Goal: Find specific page/section: Find specific page/section

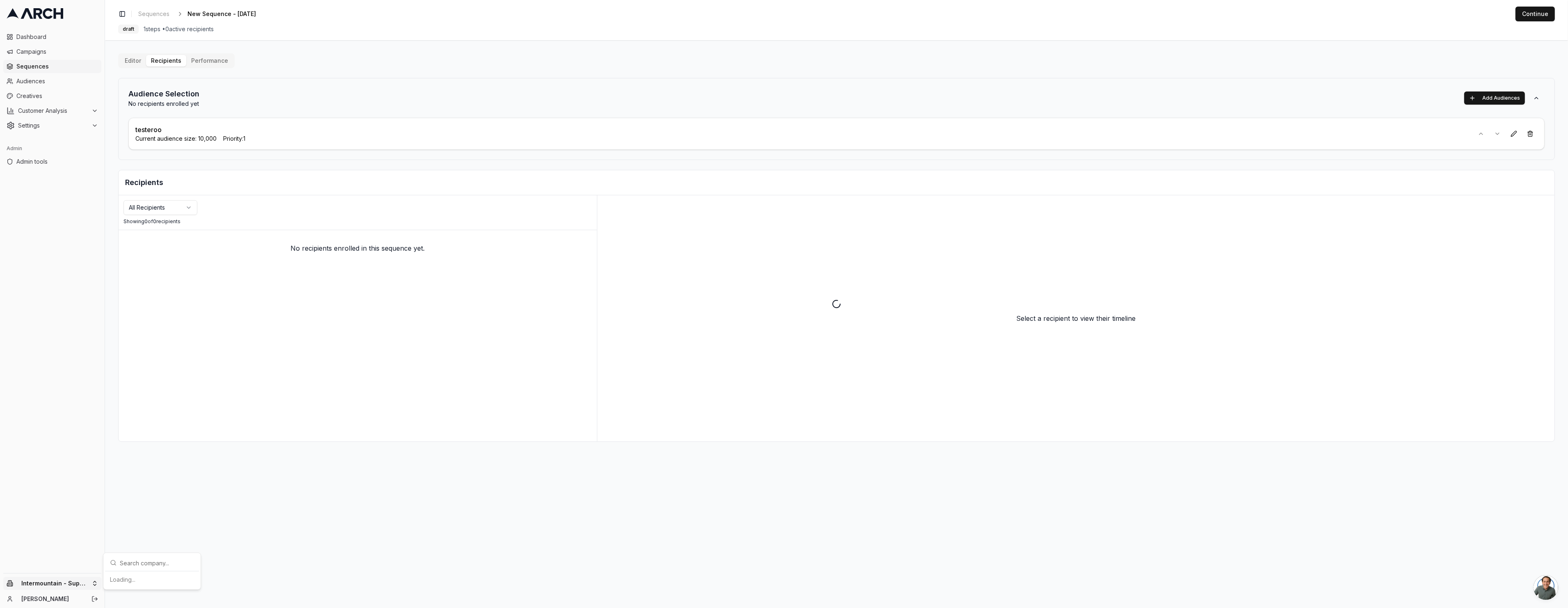
click at [85, 587] on html "Dashboard Campaigns Sequences Audiences Creatives Customer Analysis Settings Ad…" at bounding box center [784, 304] width 1568 height 608
click at [166, 452] on input "text" at bounding box center [157, 456] width 74 height 17
type input "o"
type input "pacifi"
click at [52, 57] on html "Dashboard Campaigns Sequences Audiences Creatives Customer Analysis Settings Ad…" at bounding box center [784, 304] width 1568 height 608
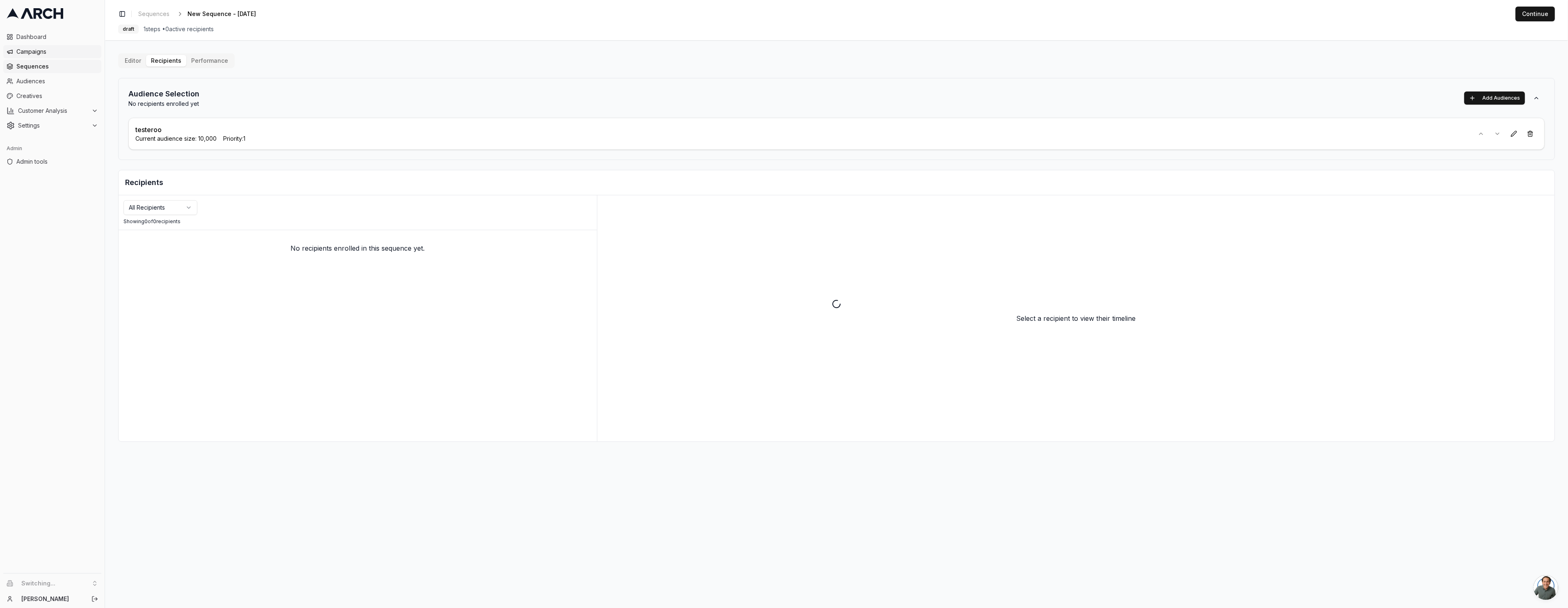
click at [47, 55] on span "Campaigns" at bounding box center [57, 51] width 82 height 8
